Goal: Navigation & Orientation: Find specific page/section

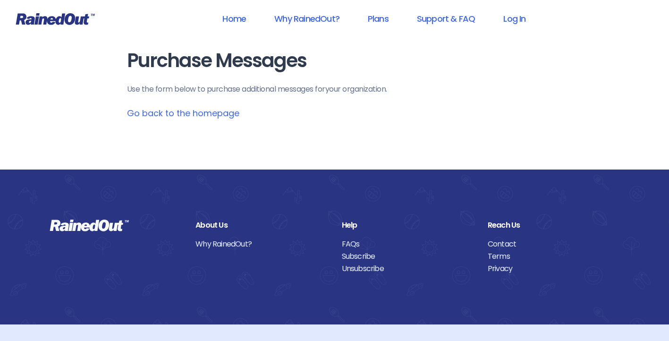
click at [162, 113] on link "Go back to the homepage" at bounding box center [183, 113] width 112 height 12
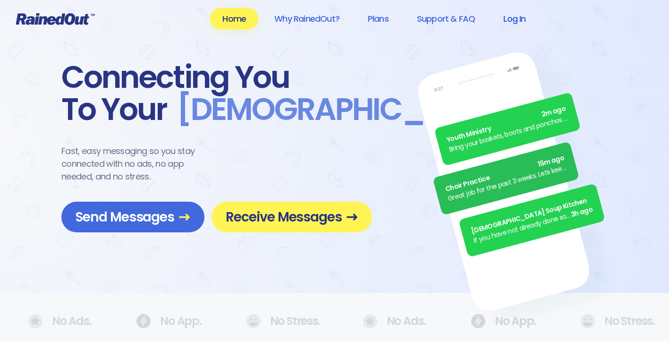
click at [516, 19] on link "Log In" at bounding box center [514, 18] width 47 height 21
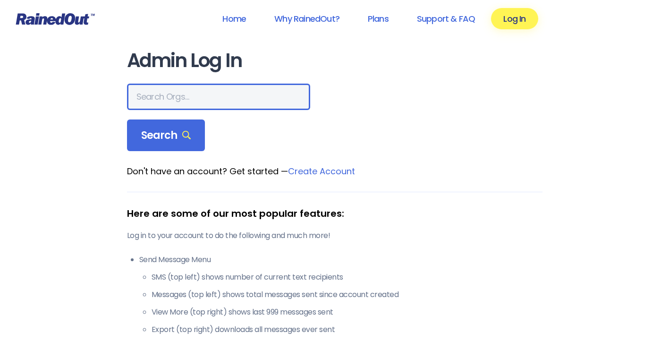
click at [157, 96] on input "text" at bounding box center [218, 97] width 183 height 26
type input "mount pleasant recreation department"
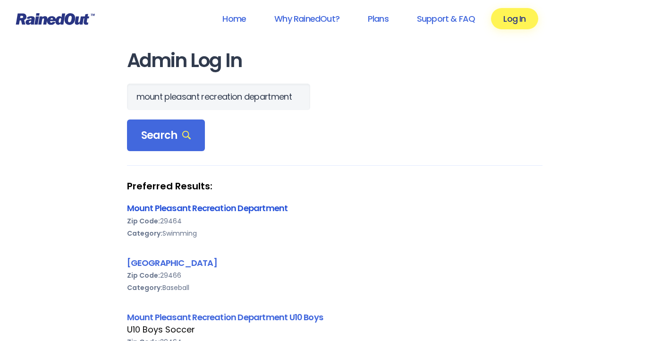
click at [190, 209] on link "Mount Pleasant Recreation Department" at bounding box center [207, 208] width 161 height 12
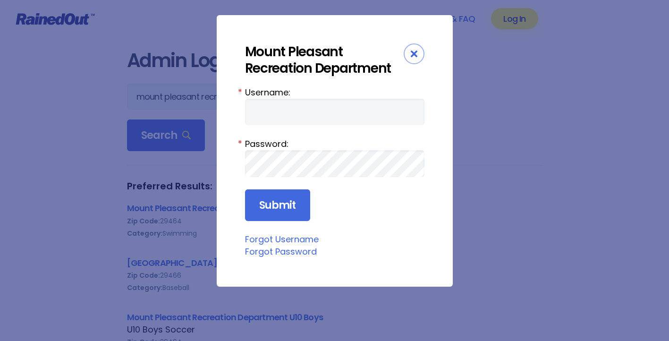
click at [413, 55] on icon "Close" at bounding box center [414, 54] width 7 height 7
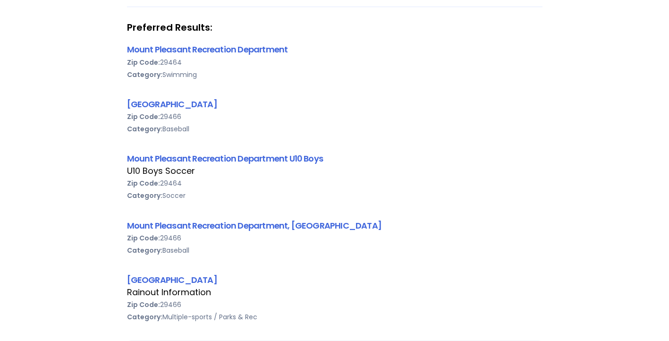
scroll to position [158, 0]
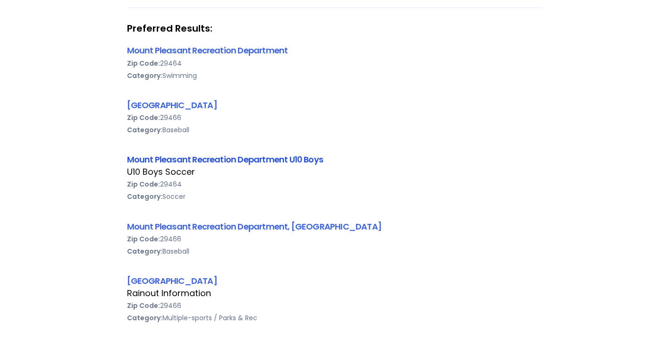
click at [200, 159] on link "Mount Pleasant Recreation Department U10 Boys" at bounding box center [225, 160] width 196 height 12
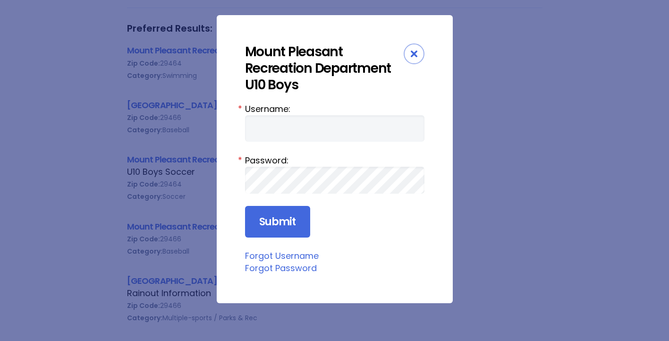
click at [415, 54] on icon "Close" at bounding box center [414, 54] width 7 height 7
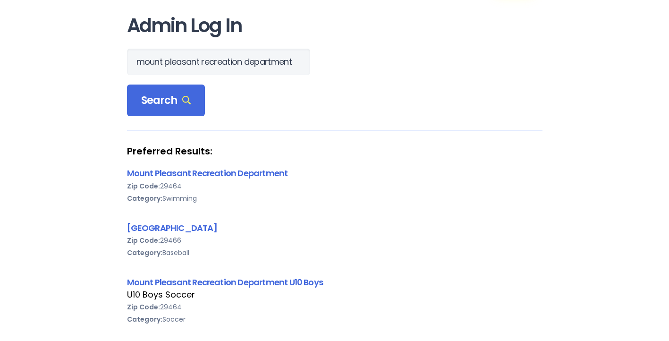
scroll to position [33, 0]
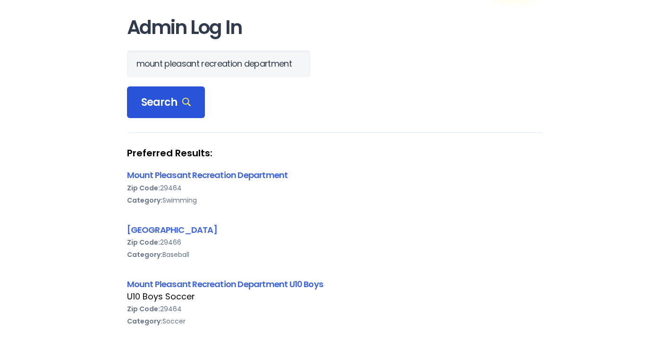
click at [182, 104] on icon at bounding box center [186, 102] width 9 height 9
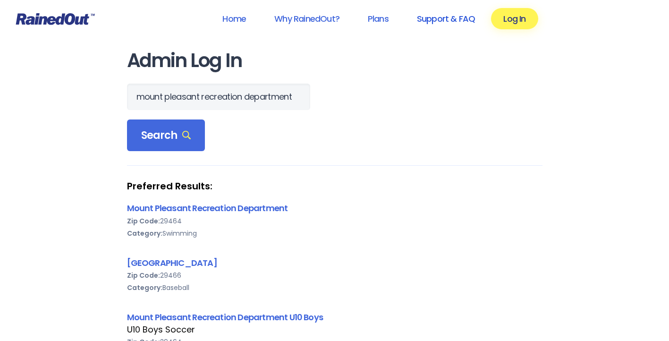
scroll to position [0, 0]
click at [323, 17] on link "Why RainedOut?" at bounding box center [307, 18] width 90 height 21
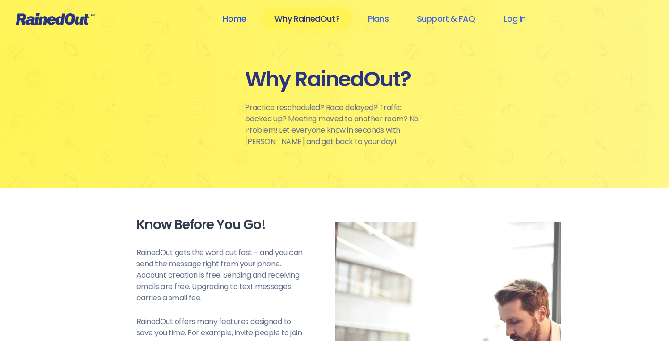
click at [244, 20] on link "Home" at bounding box center [234, 18] width 48 height 21
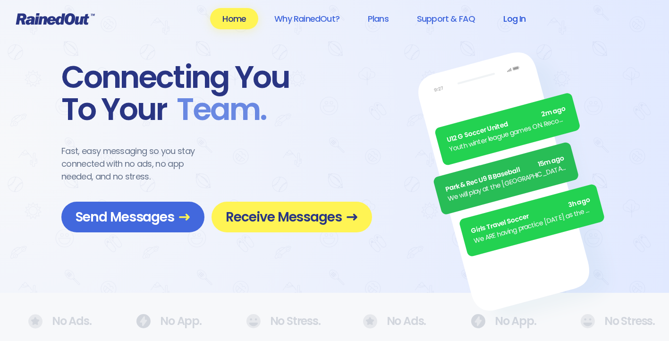
click at [515, 19] on link "Log In" at bounding box center [514, 18] width 47 height 21
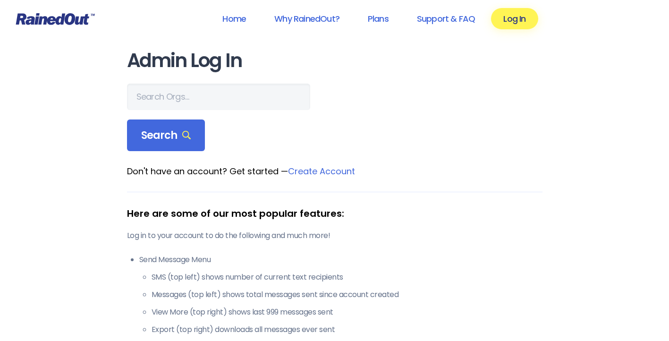
click at [335, 172] on link "Create Account" at bounding box center [321, 171] width 67 height 12
